Goal: Contribute content

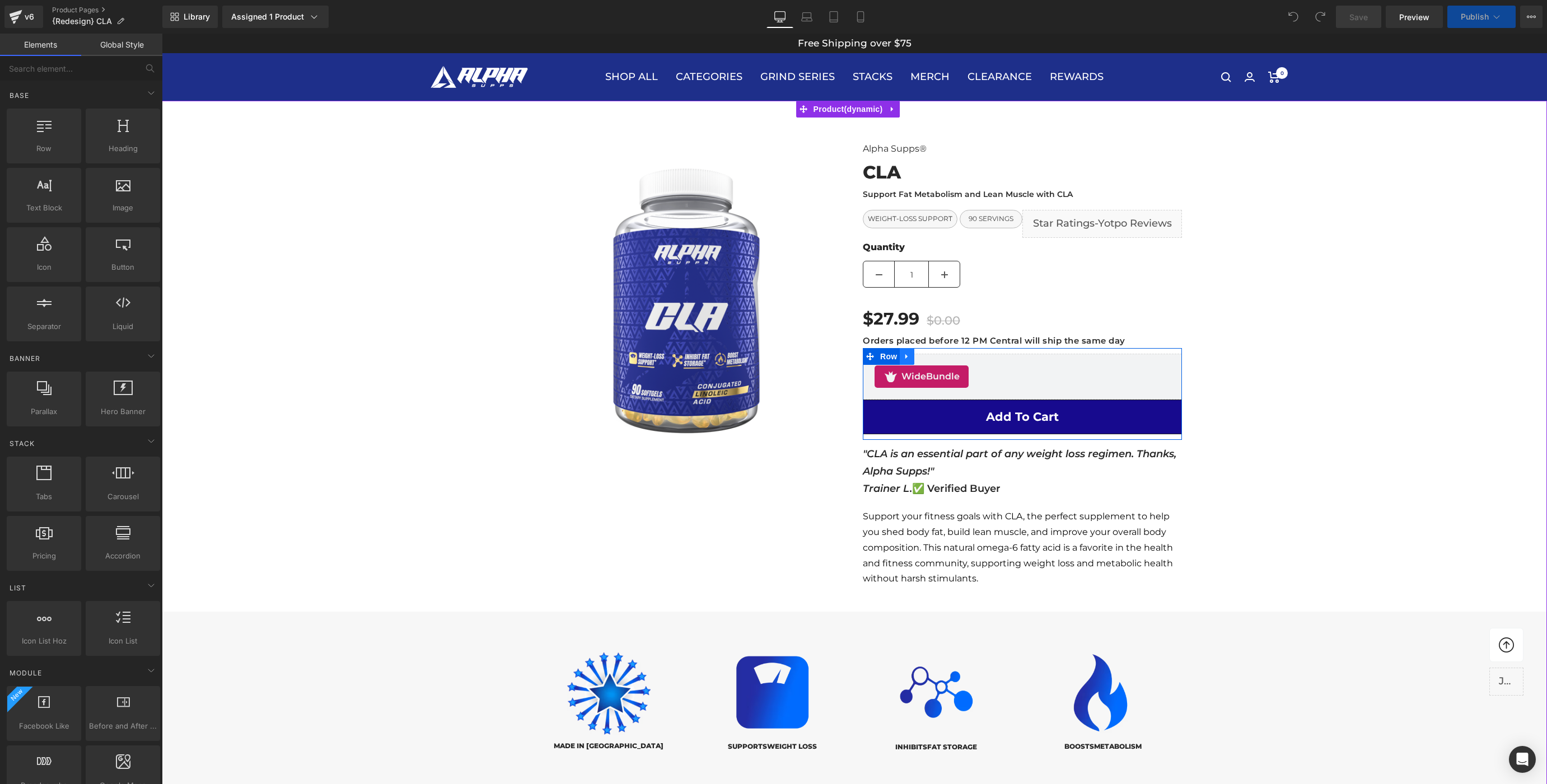
click at [906, 364] on link at bounding box center [907, 357] width 14 height 17
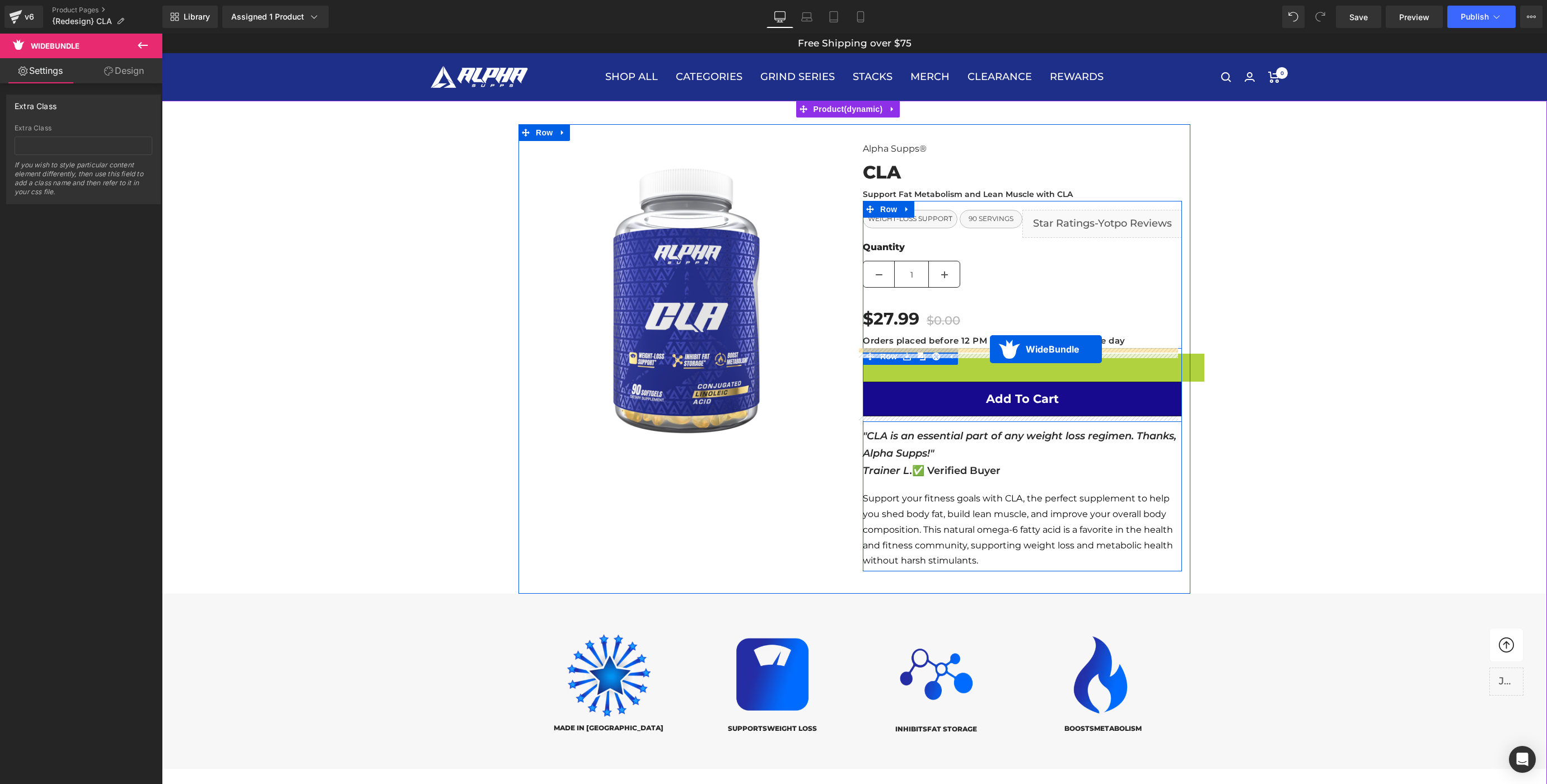
drag, startPoint x: 994, startPoint y: 361, endPoint x: 990, endPoint y: 350, distance: 11.7
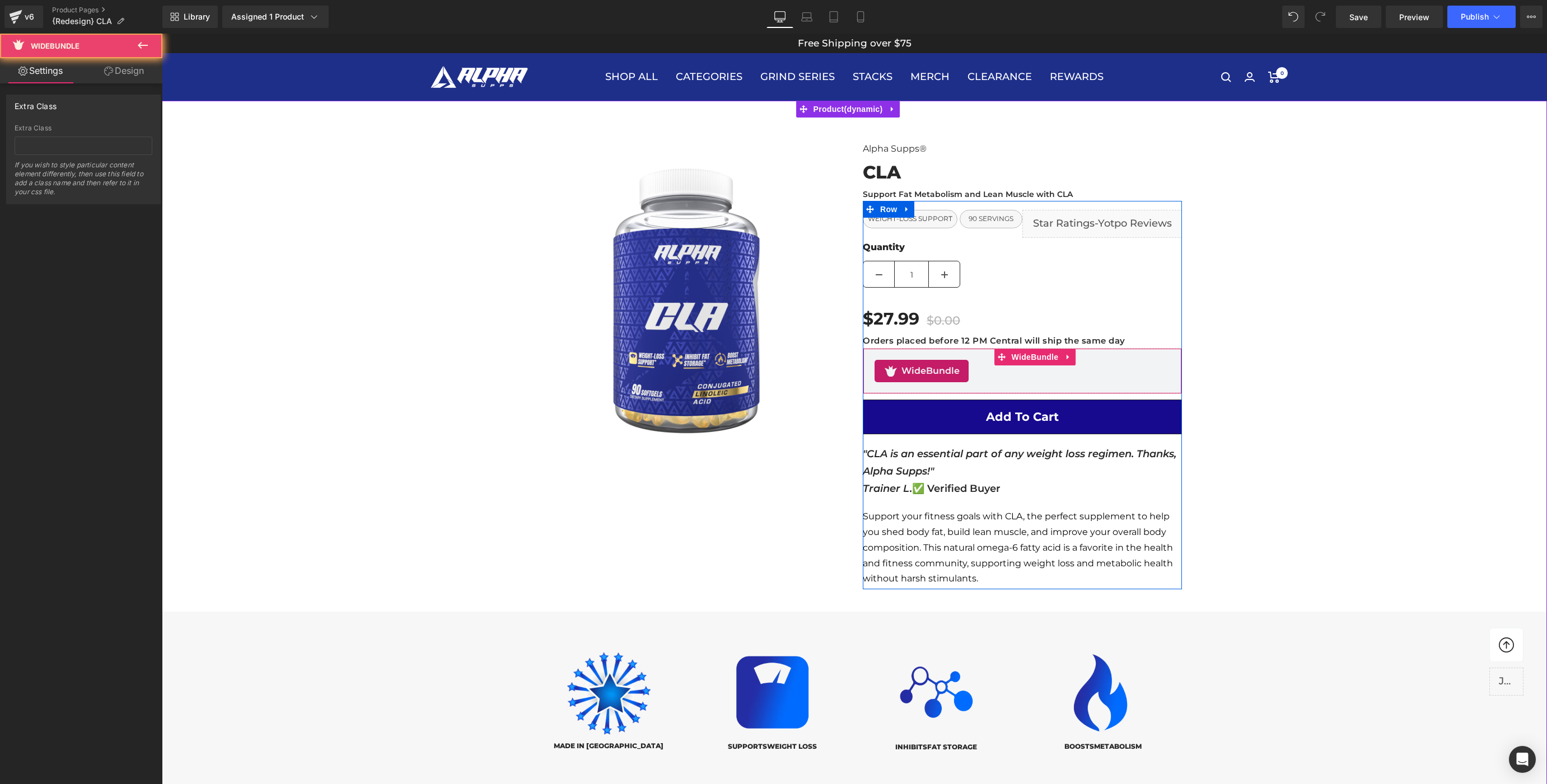
click at [990, 350] on div "WideBundle WideBundle" at bounding box center [1022, 371] width 319 height 46
click at [1177, 342] on div "Alpha Supps® Heading CLA Heading Support Fat Metabolism and Lean Muscle with CL…" at bounding box center [1022, 365] width 336 height 448
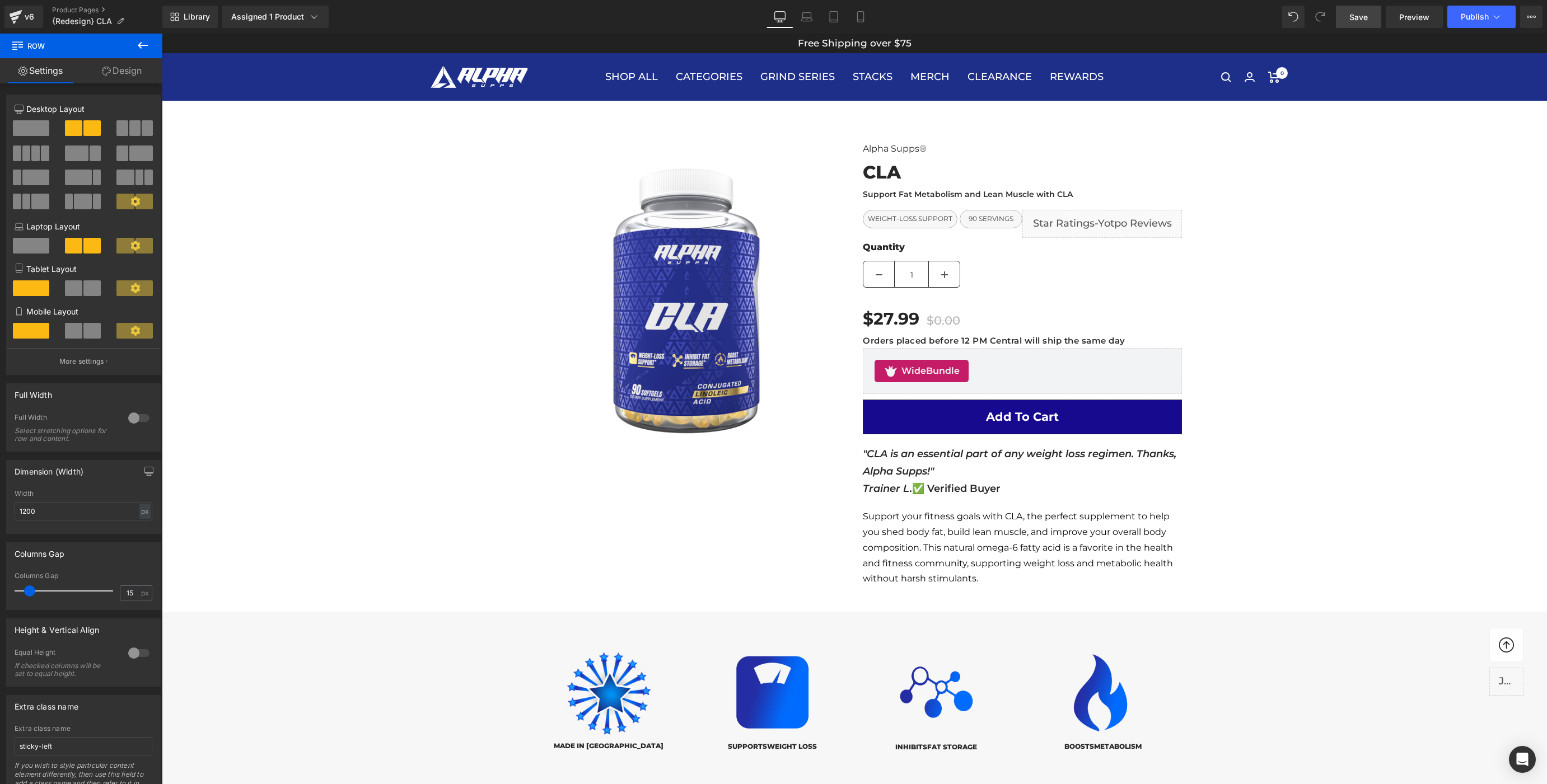
click at [1375, 22] on link "Save" at bounding box center [1359, 16] width 46 height 22
click at [1460, 19] on button "Publish" at bounding box center [1482, 16] width 68 height 22
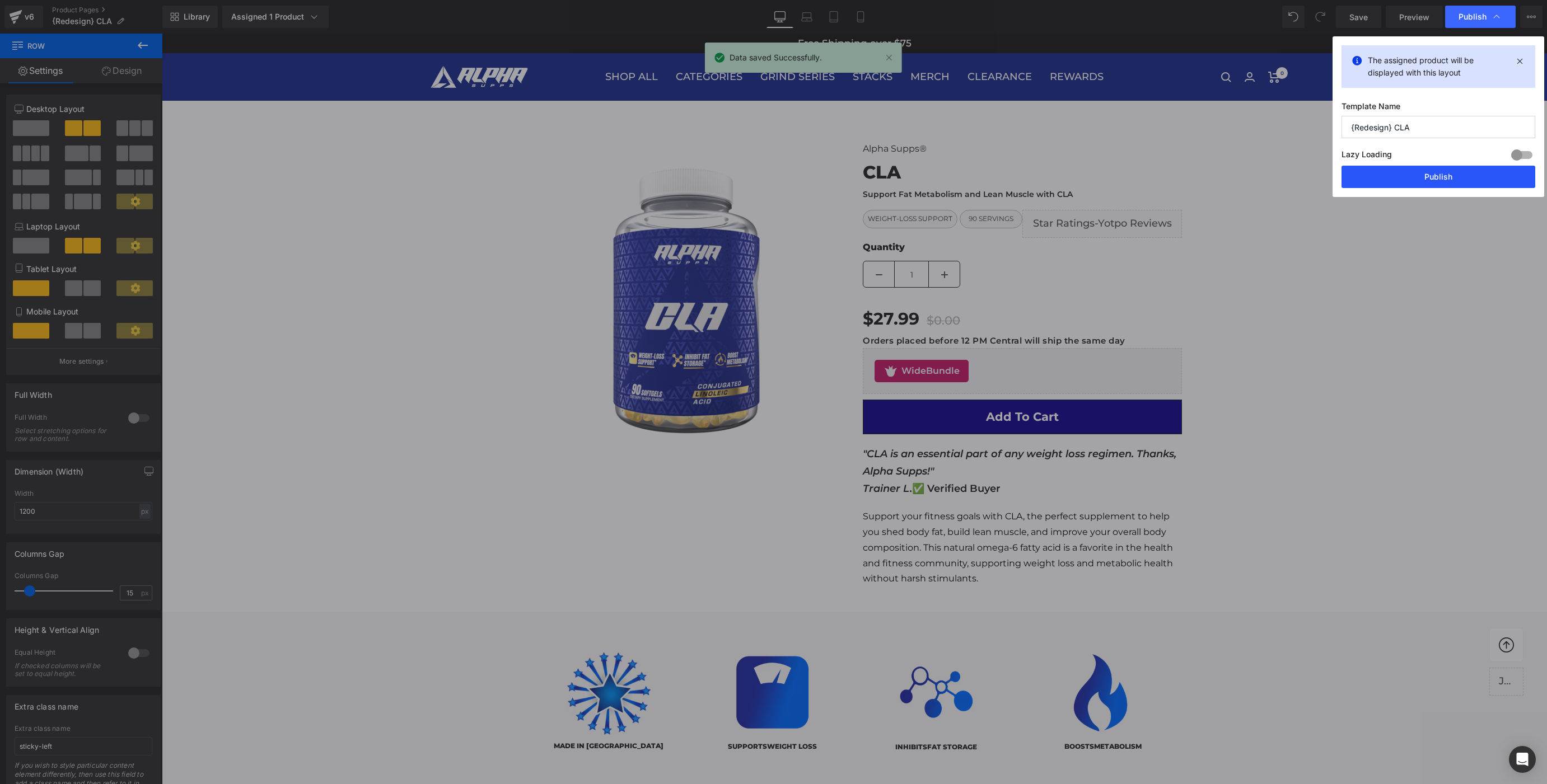
click at [1417, 176] on button "Publish" at bounding box center [1438, 176] width 194 height 22
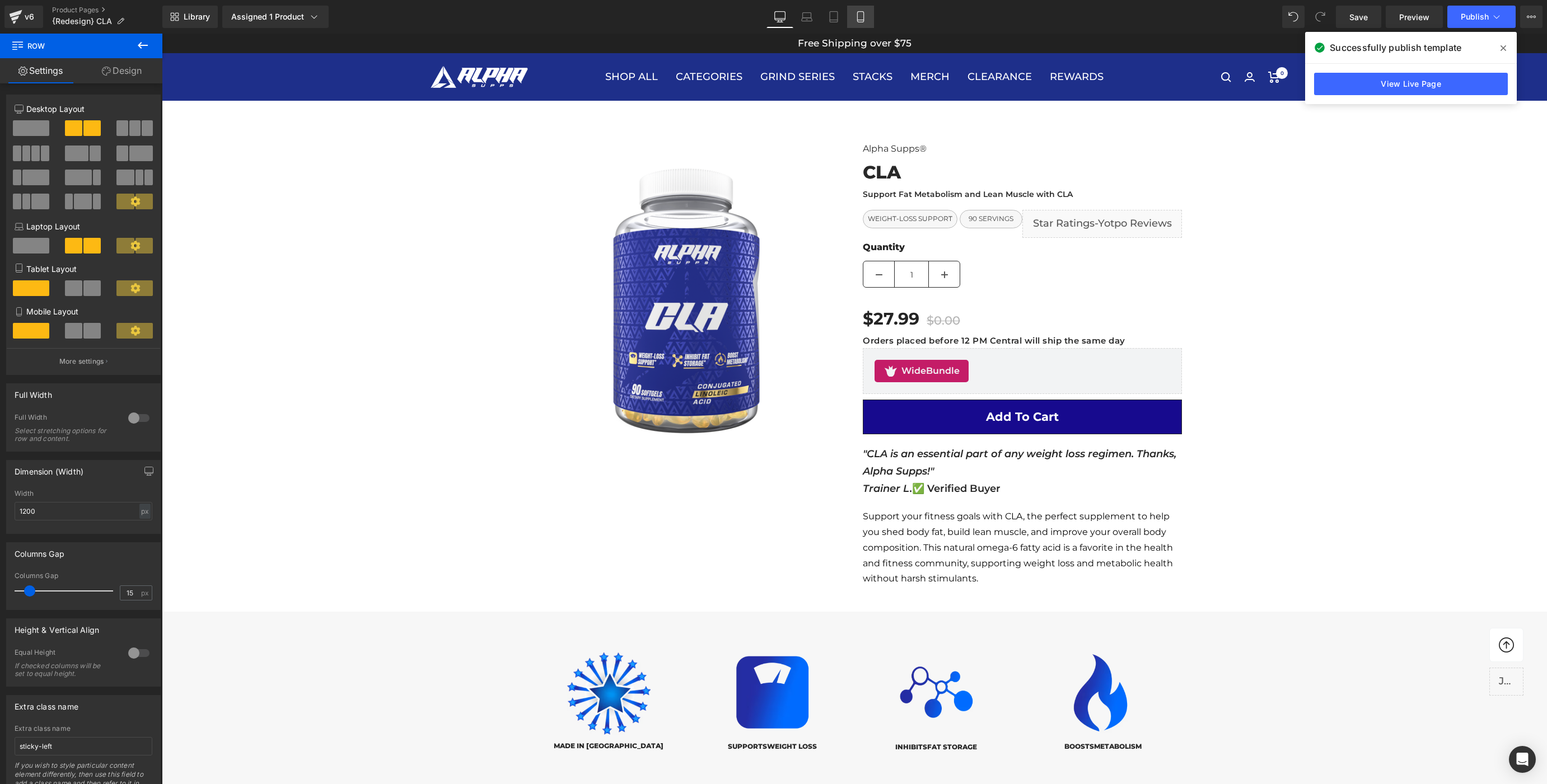
click at [861, 17] on icon at bounding box center [861, 17] width 11 height 11
